Goal: Task Accomplishment & Management: Manage account settings

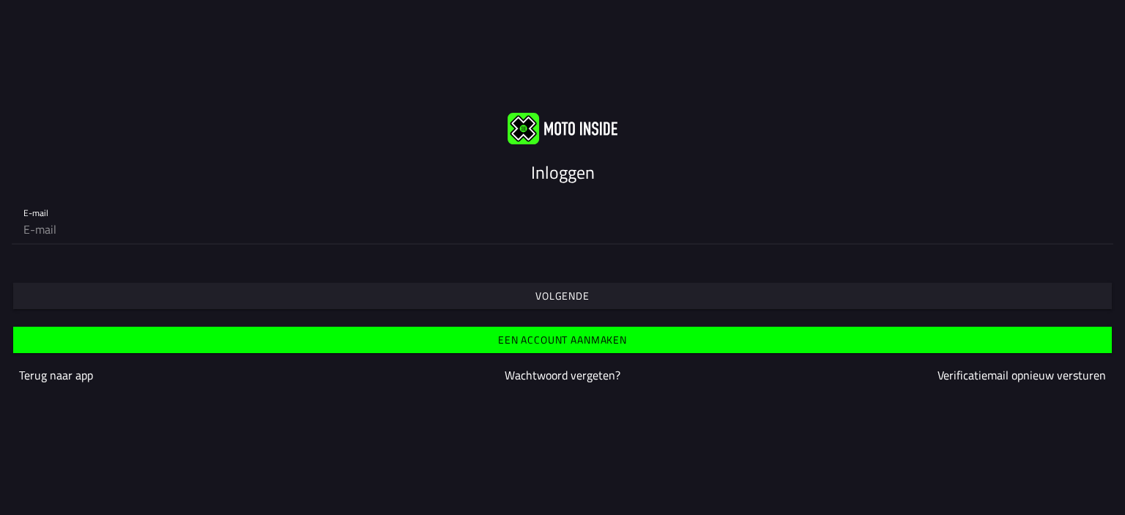
click at [78, 230] on input "email" at bounding box center [562, 229] width 1078 height 29
click at [47, 228] on input "email" at bounding box center [562, 229] width 1078 height 29
type input "[PERSON_NAME][EMAIL_ADDRESS][DOMAIN_NAME]"
click at [0, 0] on slot "Volgende" at bounding box center [0, 0] width 0 height 0
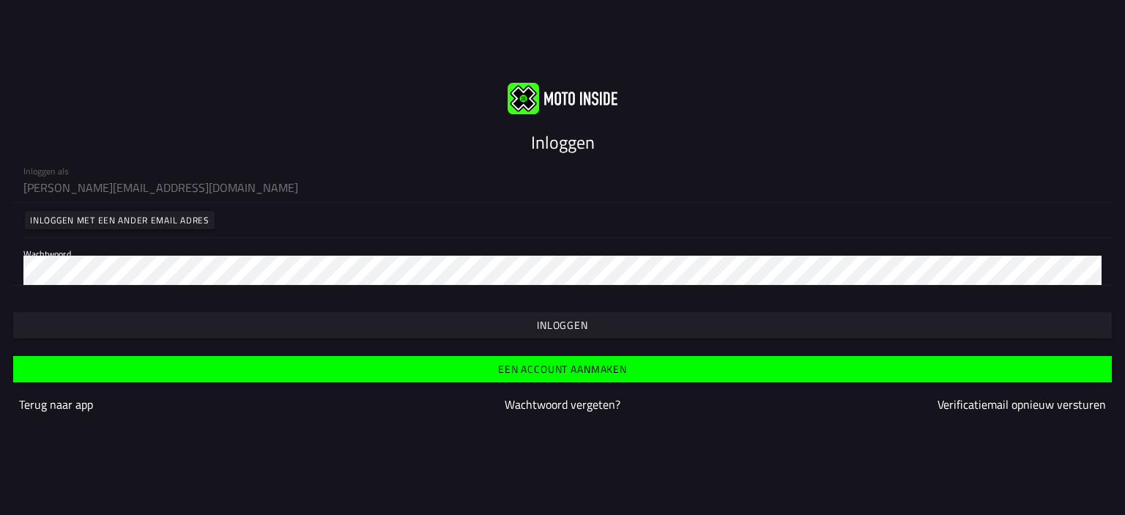
click at [0, 0] on slot "Inloggen" at bounding box center [0, 0] width 0 height 0
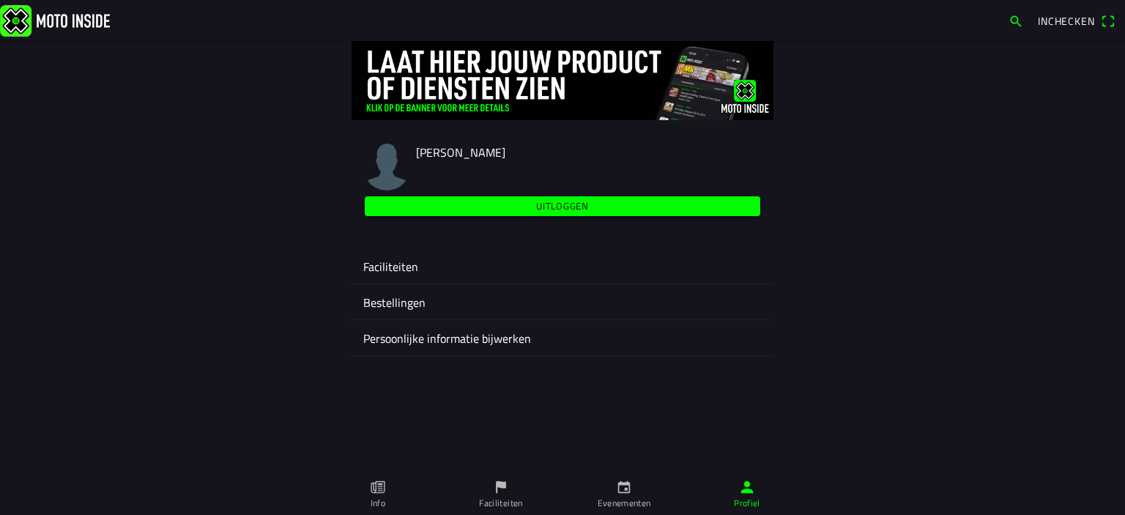
click at [397, 268] on ion-label "Faciliteiten" at bounding box center [562, 267] width 399 height 18
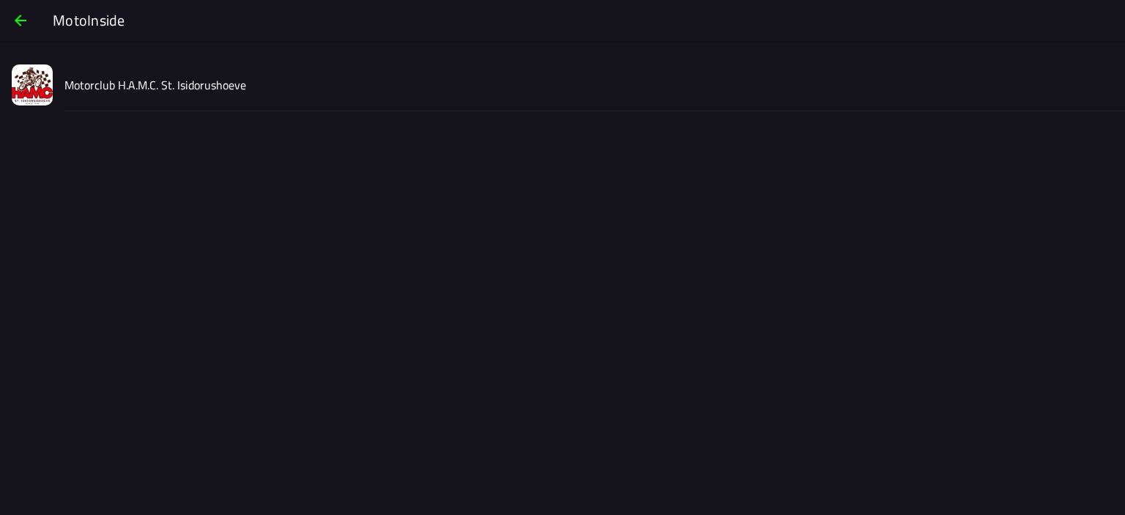
click at [0, 0] on slot "Motorclub H.A.M.C. St. Isidorushoeve" at bounding box center [0, 0] width 0 height 0
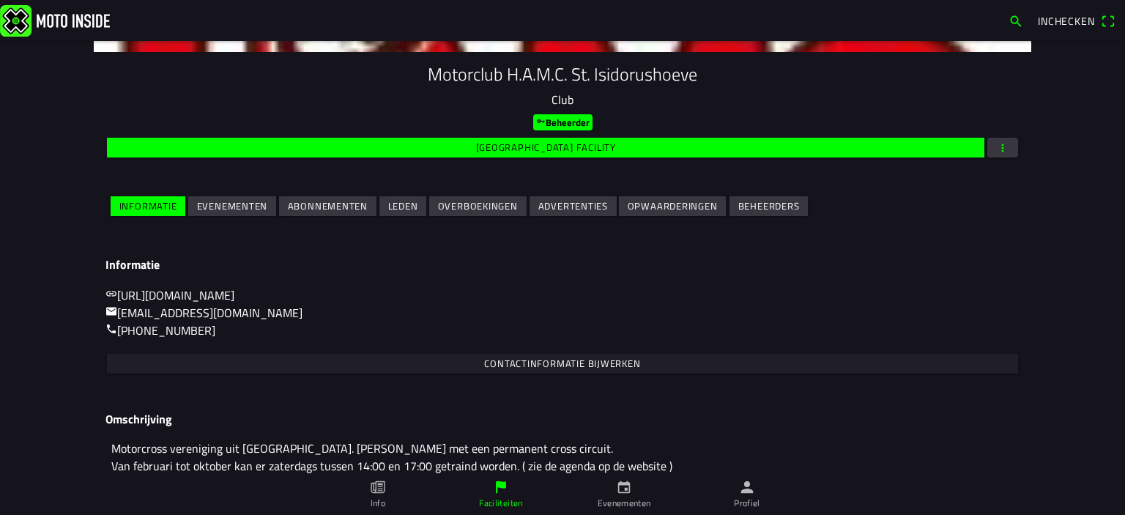
scroll to position [190, 0]
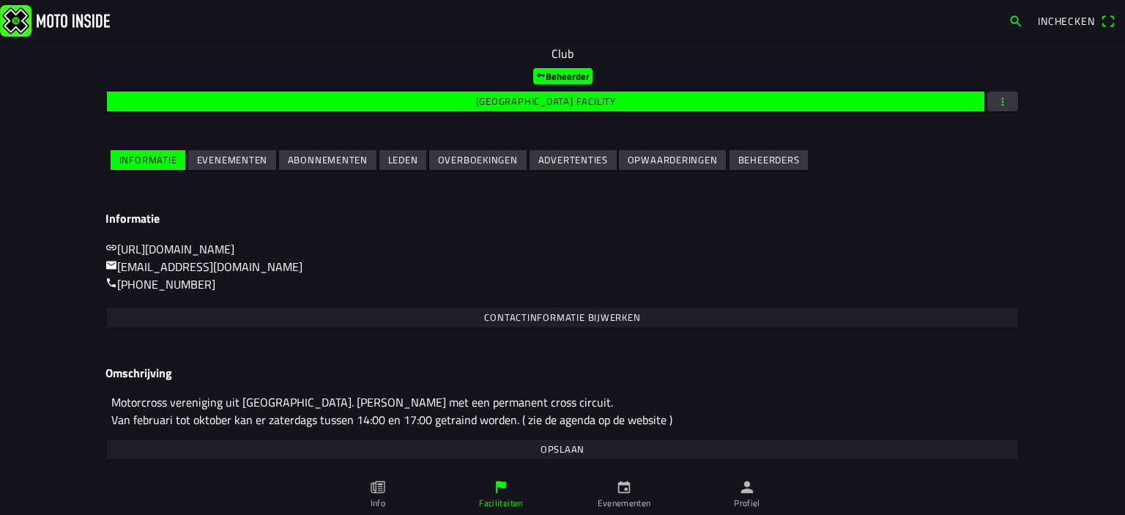
click at [0, 0] on slot "Evenementen" at bounding box center [0, 0] width 0 height 0
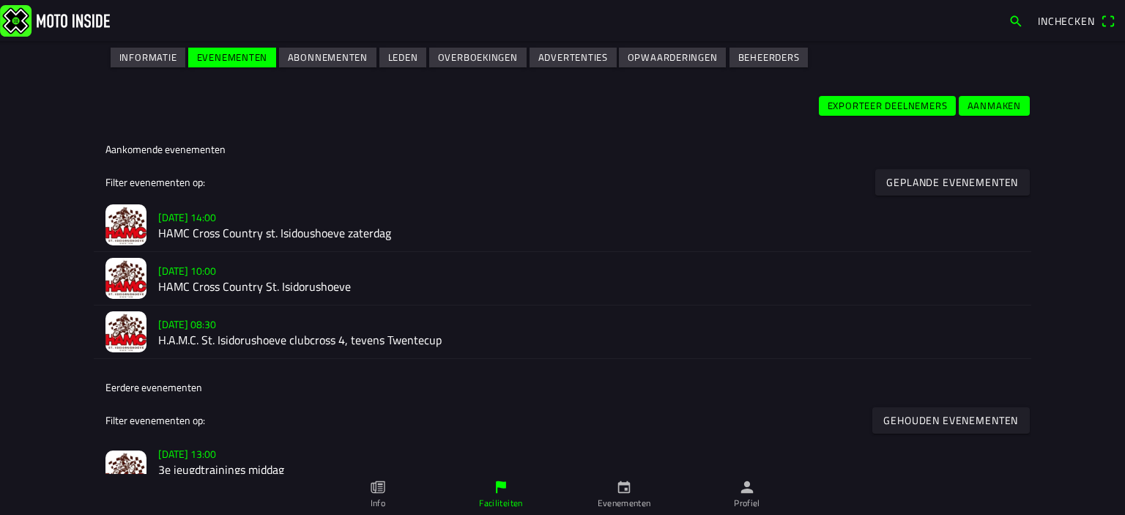
scroll to position [293, 0]
click at [242, 235] on h2 "HAMC Cross Country st. Isidoushoeve zaterdag" at bounding box center [589, 233] width 862 height 14
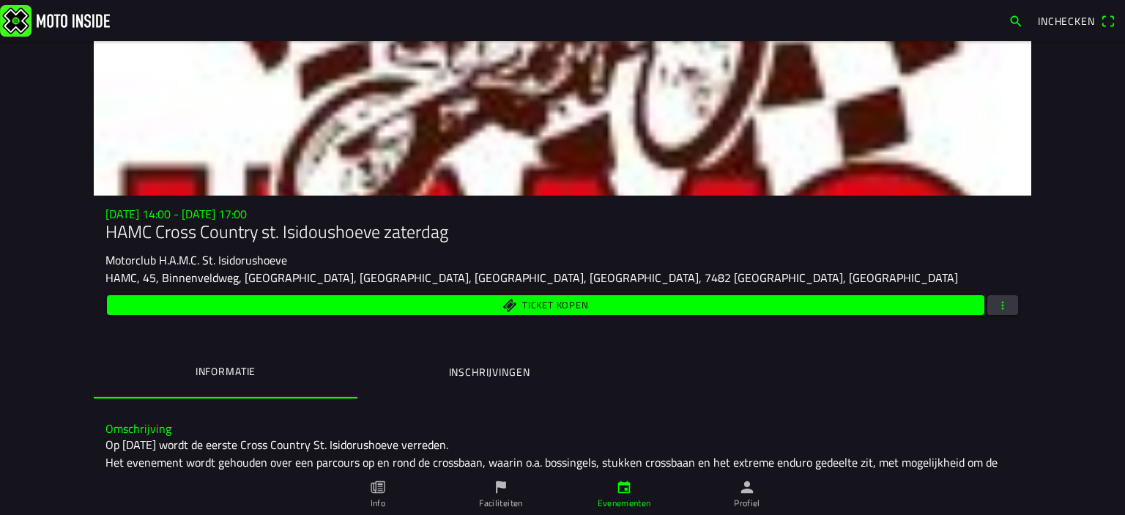
click at [996, 304] on span "button" at bounding box center [1002, 305] width 13 height 20
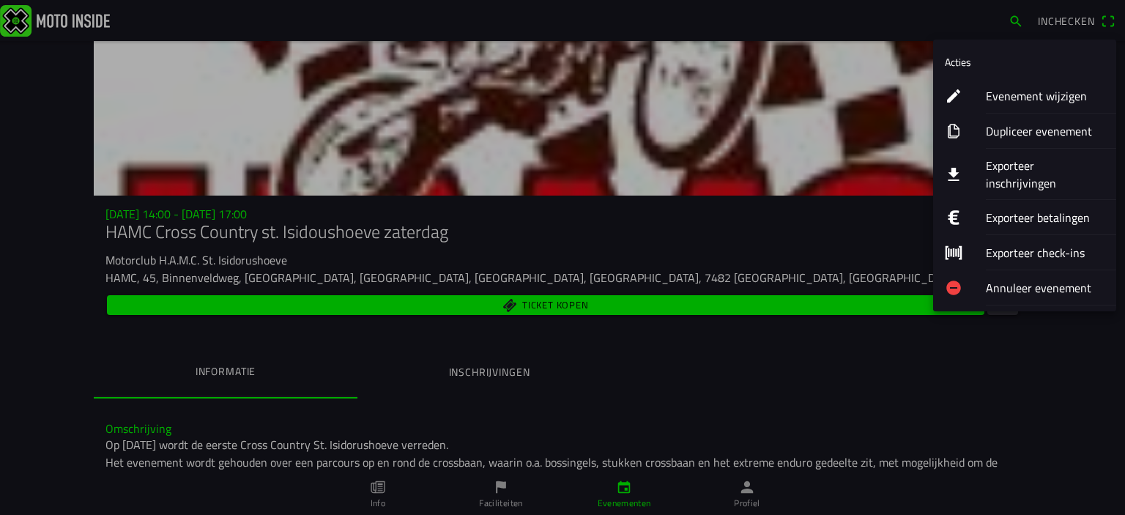
click at [1013, 163] on ion-label "Exporteer inschrijvingen" at bounding box center [1045, 174] width 119 height 35
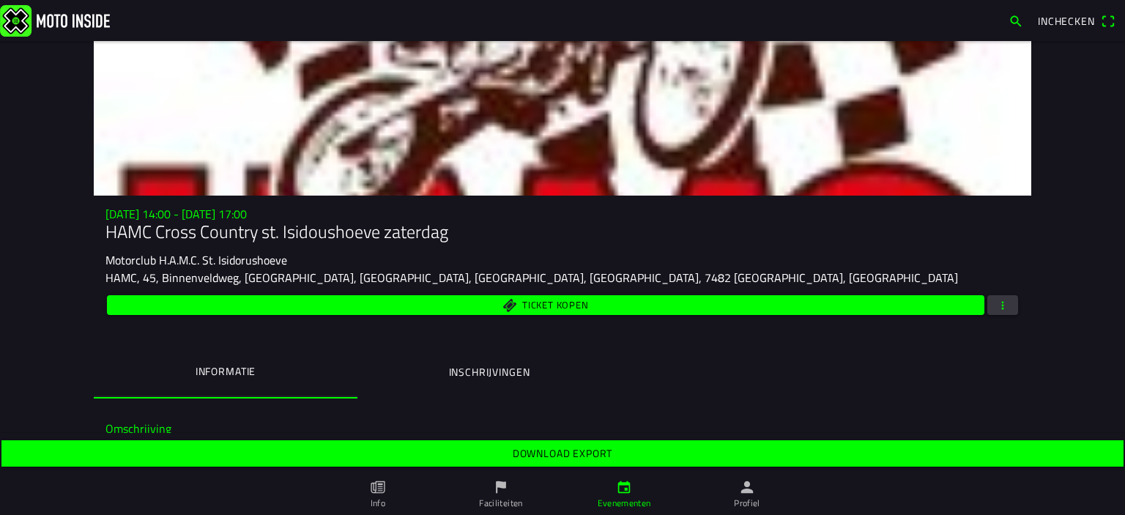
click at [0, 0] on slot "Download export" at bounding box center [0, 0] width 0 height 0
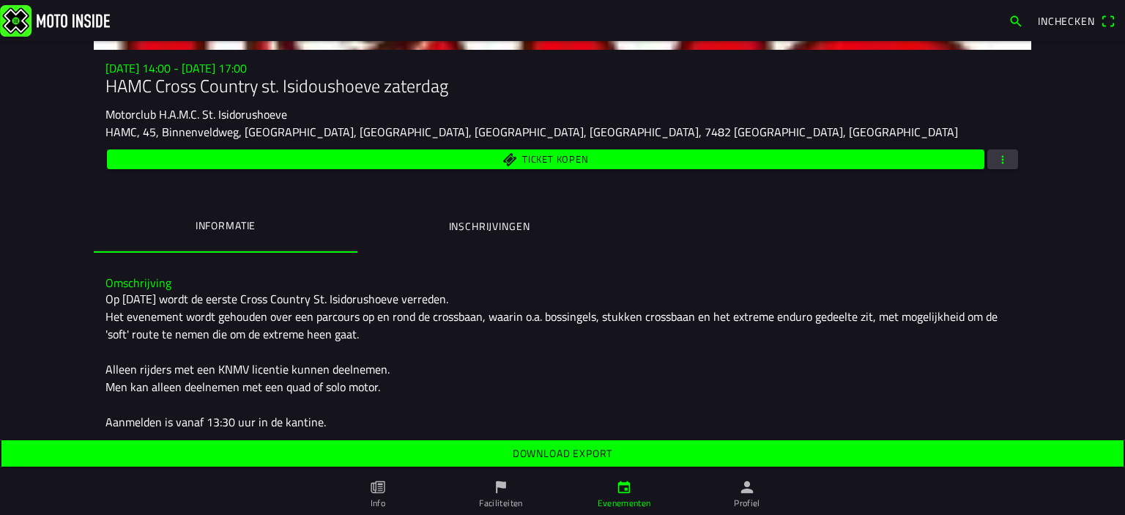
scroll to position [147, 0]
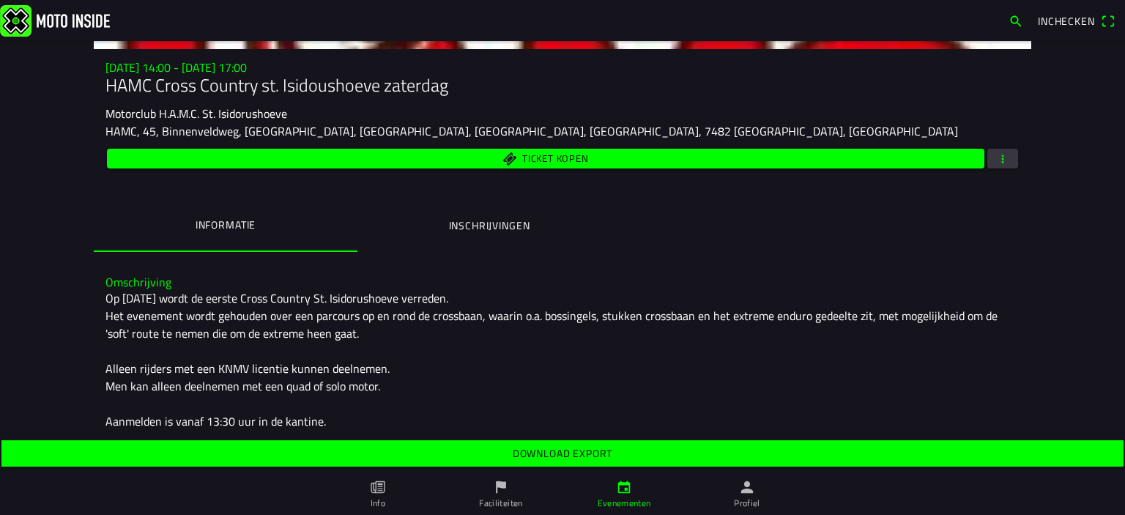
click at [998, 158] on span "button" at bounding box center [1002, 159] width 13 height 20
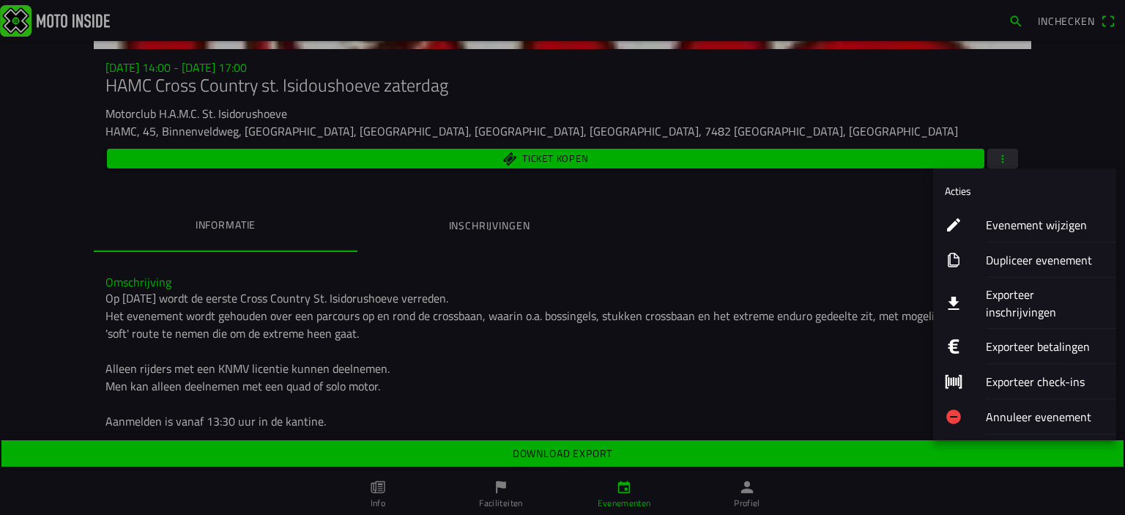
click at [1020, 225] on ion-label "Evenement wijzigen" at bounding box center [1045, 225] width 119 height 18
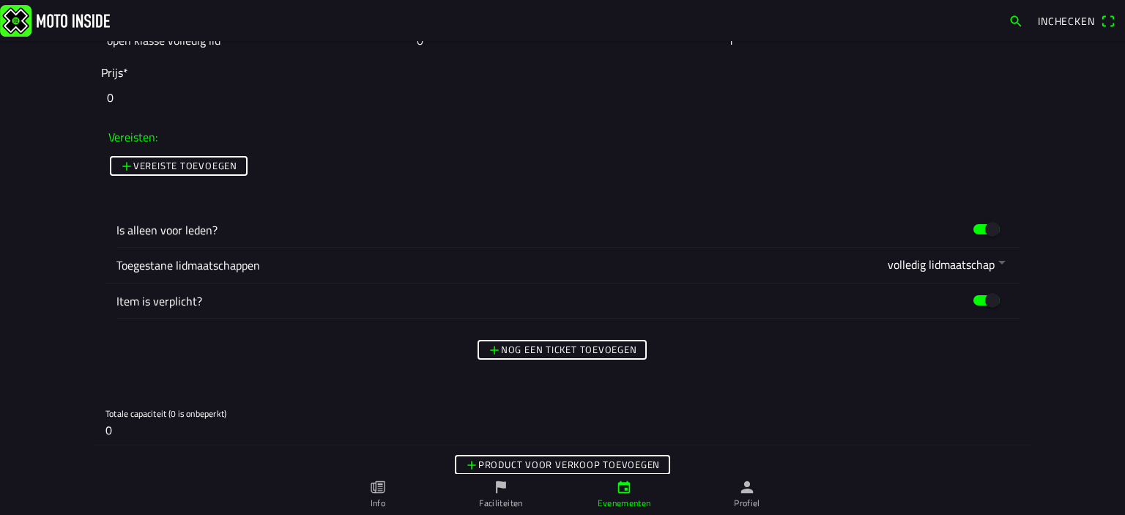
scroll to position [1245, 0]
click at [128, 431] on input "0" at bounding box center [562, 429] width 914 height 29
type input "30"
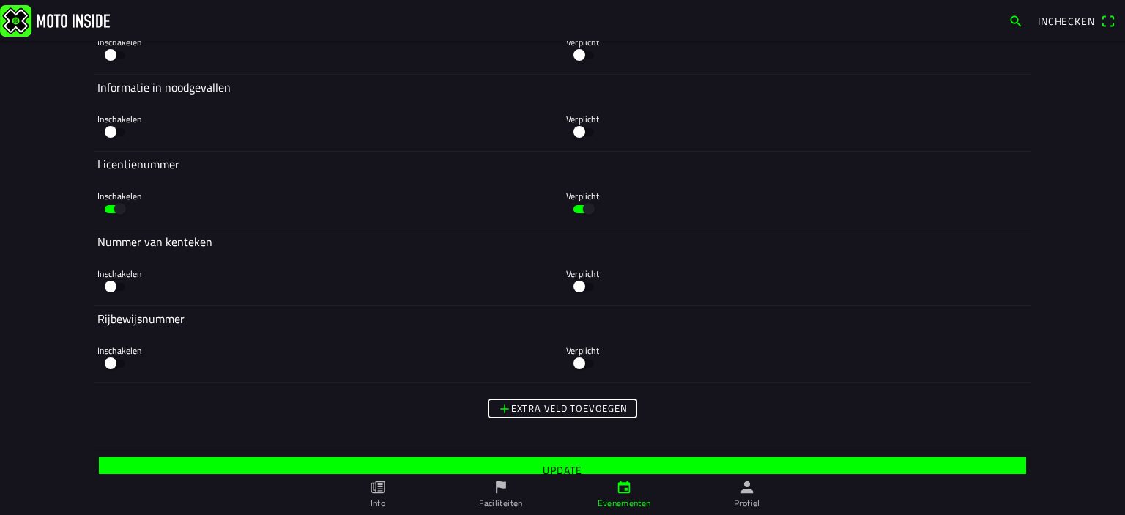
scroll to position [3246, 0]
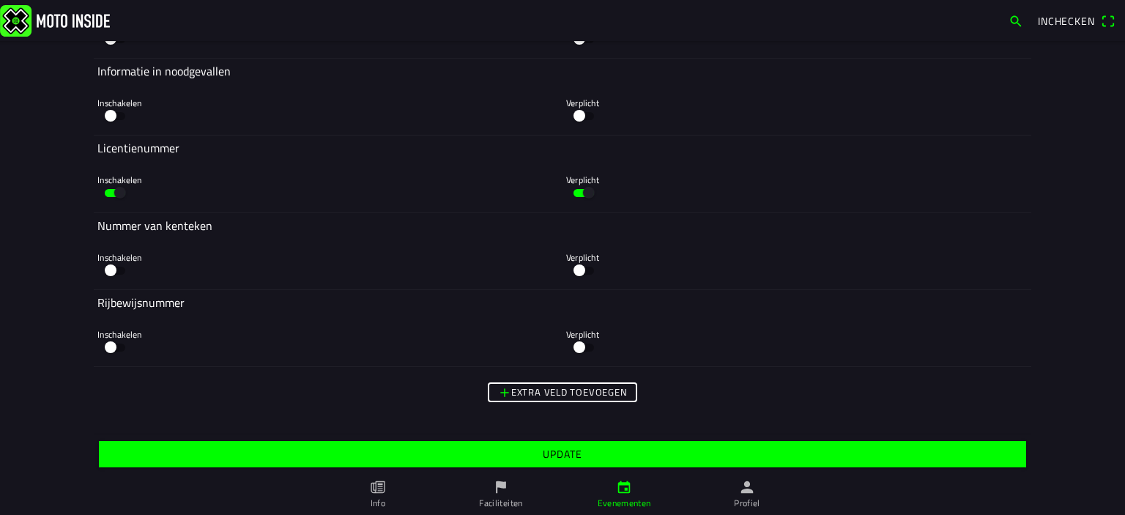
click at [0, 0] on slot "Update" at bounding box center [0, 0] width 0 height 0
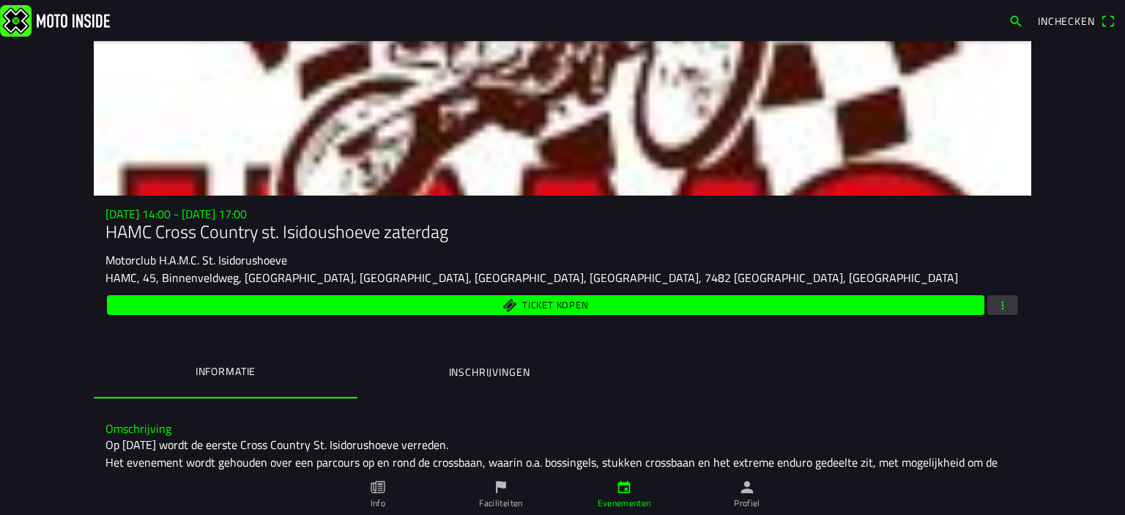
click at [630, 505] on ion-label "Evenementen" at bounding box center [624, 503] width 53 height 13
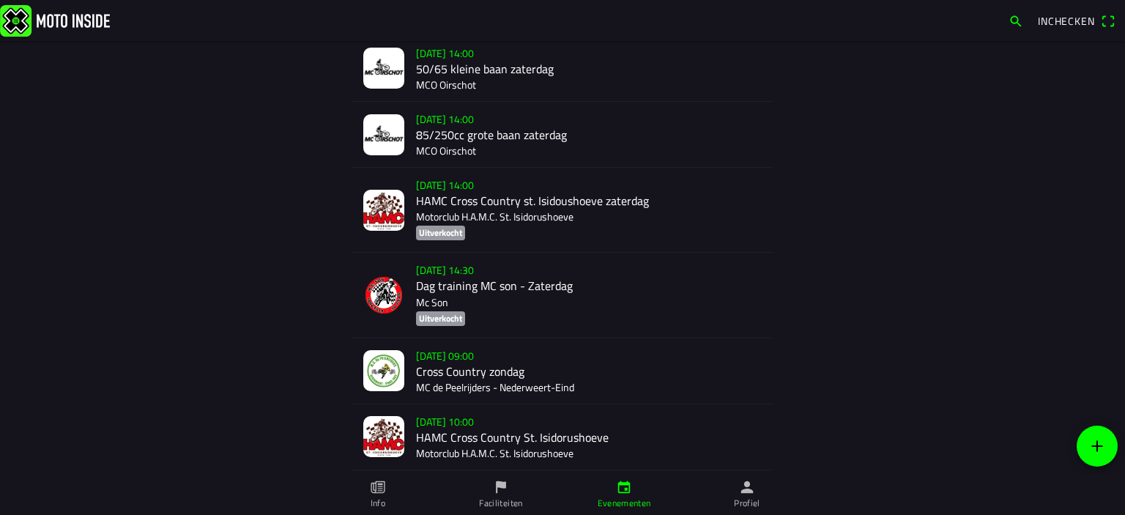
scroll to position [774, 0]
click at [439, 377] on div "[DATE] 09:00 Cross Country zondag MC de Peelrijders - [GEOGRAPHIC_DATA]-Eind" at bounding box center [589, 370] width 346 height 65
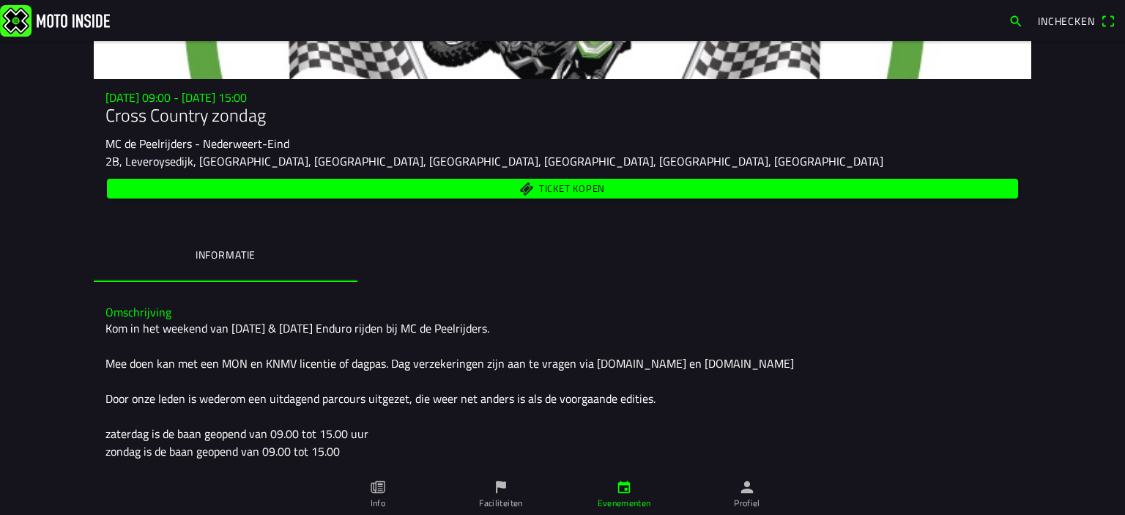
scroll to position [216, 0]
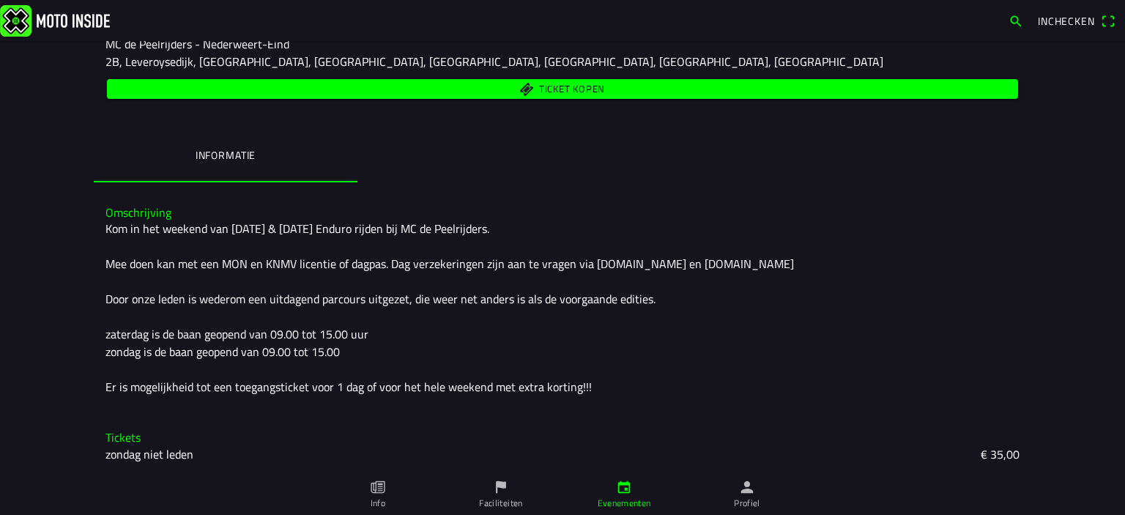
click at [560, 90] on span "Ticket kopen" at bounding box center [572, 89] width 66 height 10
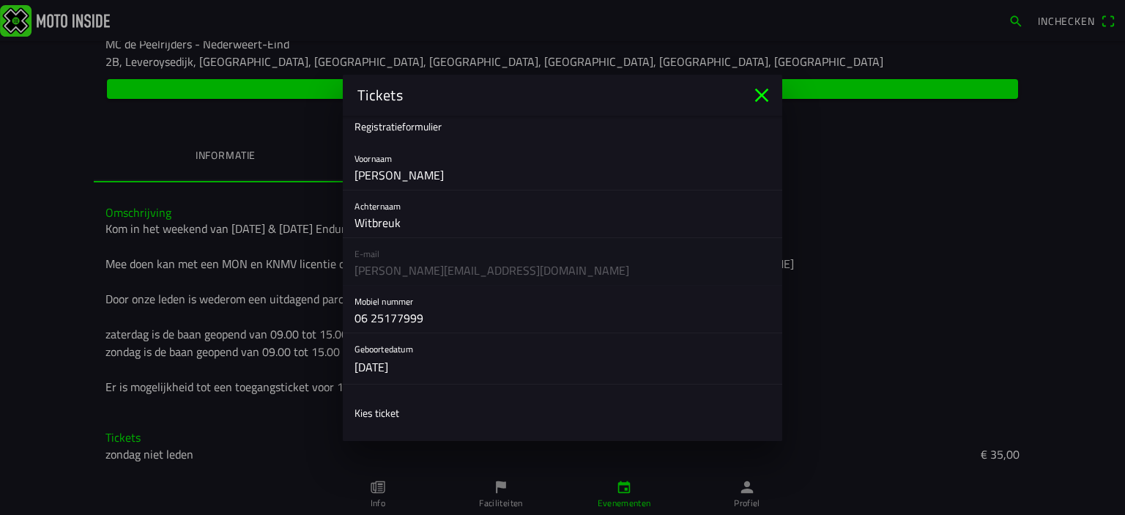
scroll to position [170, 0]
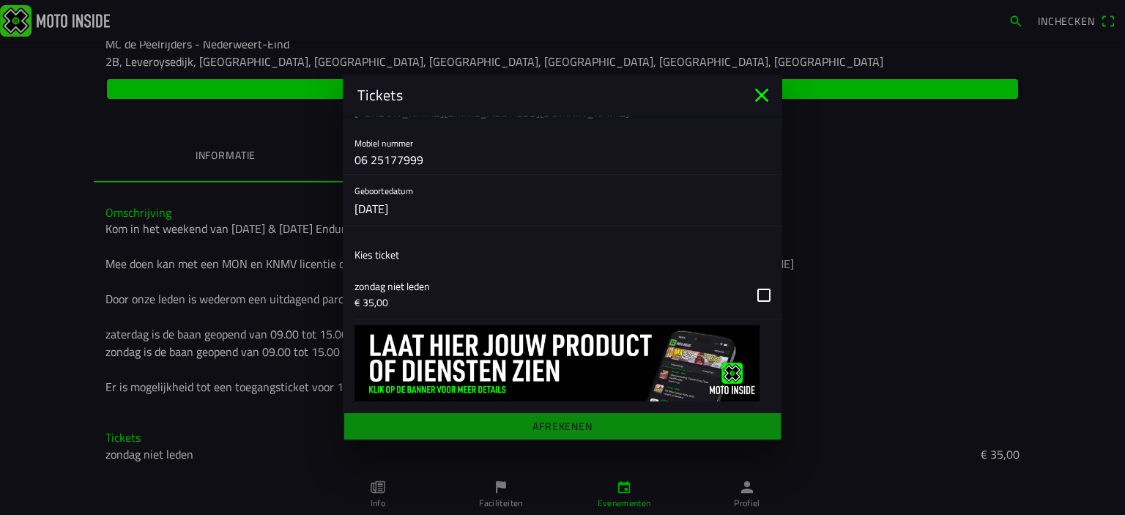
drag, startPoint x: 750, startPoint y: 294, endPoint x: 776, endPoint y: 311, distance: 30.7
click at [752, 295] on button "button" at bounding box center [569, 295] width 428 height 48
